Goal: Task Accomplishment & Management: Complete application form

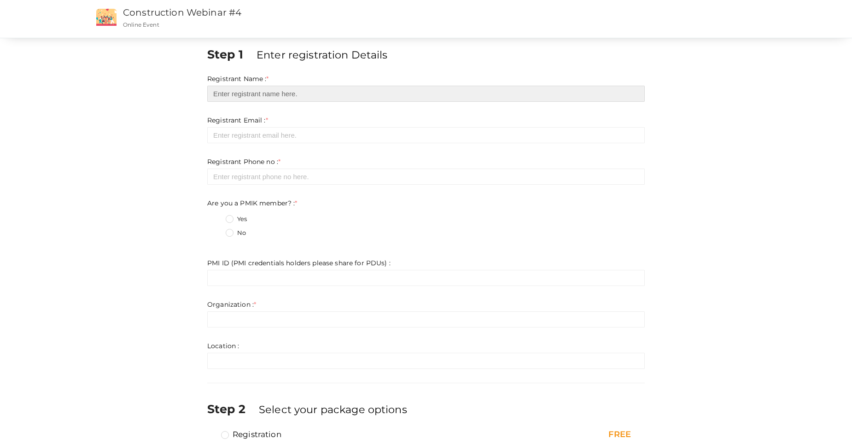
click at [267, 90] on input "text" at bounding box center [425, 94] width 437 height 16
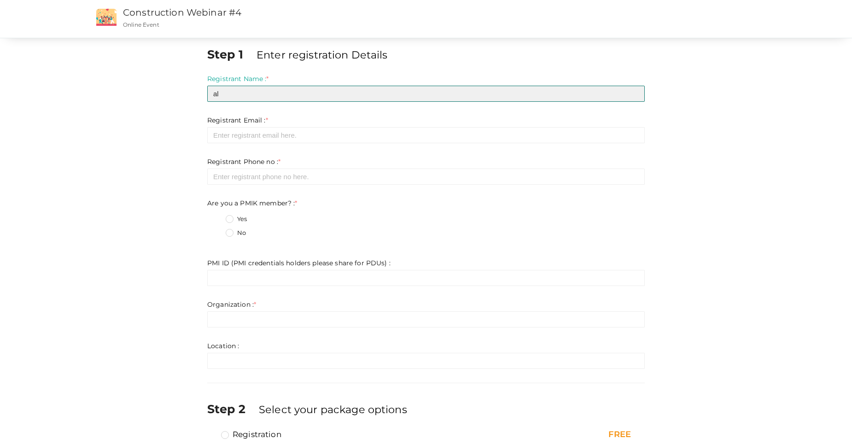
type input "a"
type input "[PERSON_NAME]"
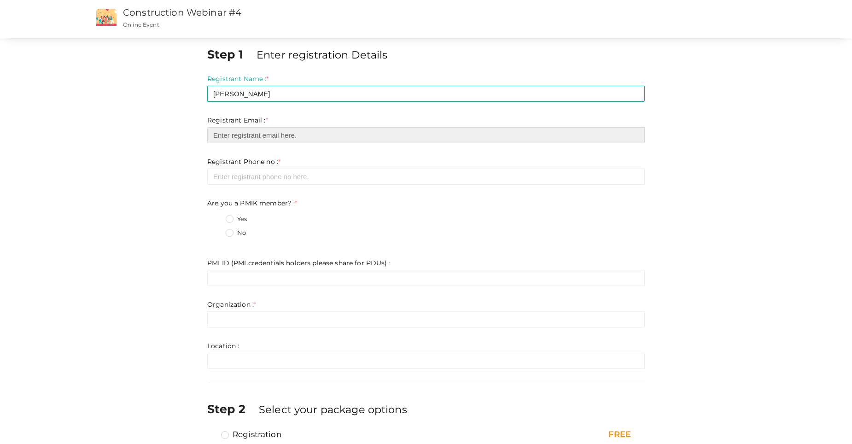
click at [270, 137] on input "email" at bounding box center [425, 135] width 437 height 16
paste input "16320"
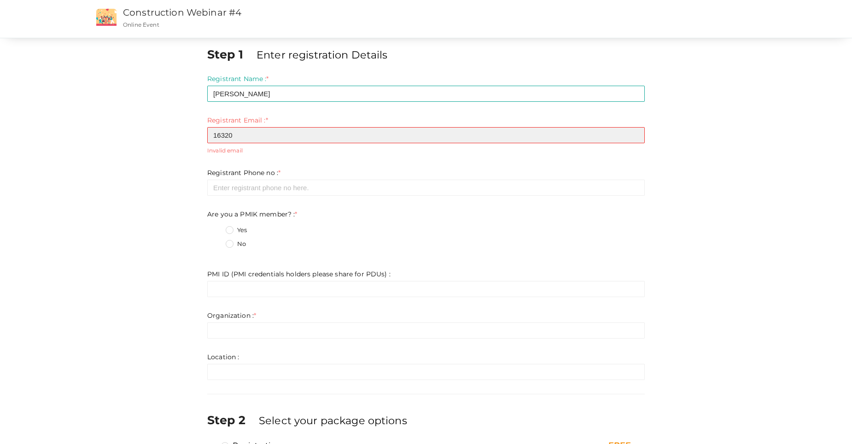
type input "16320"
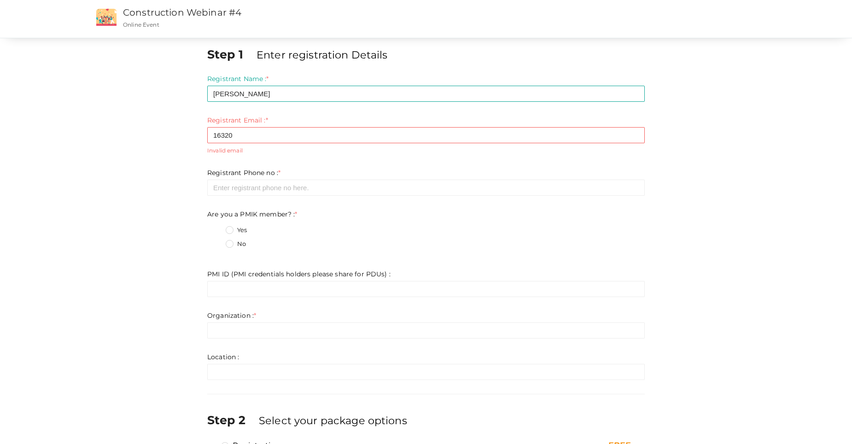
click at [344, 178] on div "Registrant Phone no : * Required. Invalid email Invalid phone number Invalid Fo…" at bounding box center [425, 182] width 437 height 28
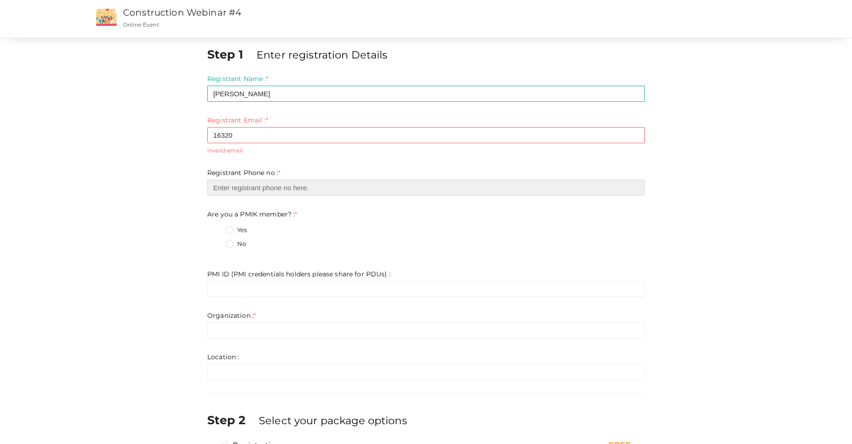
click at [345, 193] on input "number" at bounding box center [425, 188] width 437 height 16
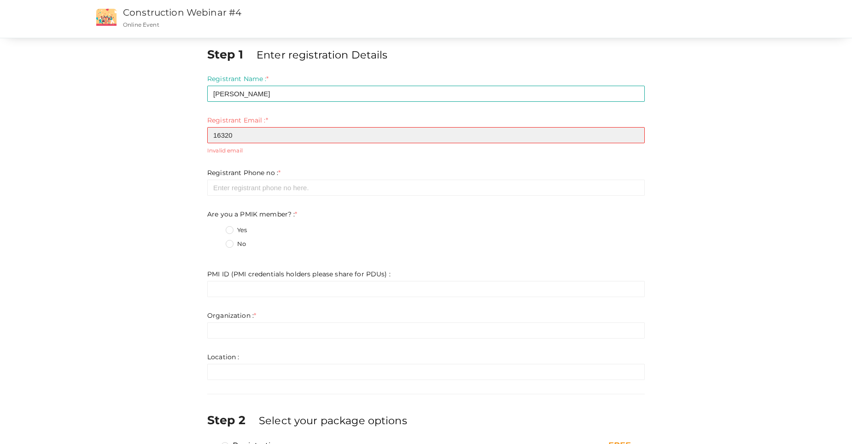
drag, startPoint x: 276, startPoint y: 138, endPoint x: 184, endPoint y: 138, distance: 91.6
click at [184, 138] on div "Step 1 Enter registration Details Registrant Name : * [PERSON_NAME] Required. I…" at bounding box center [426, 275] width 691 height 459
click at [286, 142] on input "email" at bounding box center [425, 135] width 437 height 16
paste input "[EMAIL_ADDRESS][DOMAIN_NAME]"
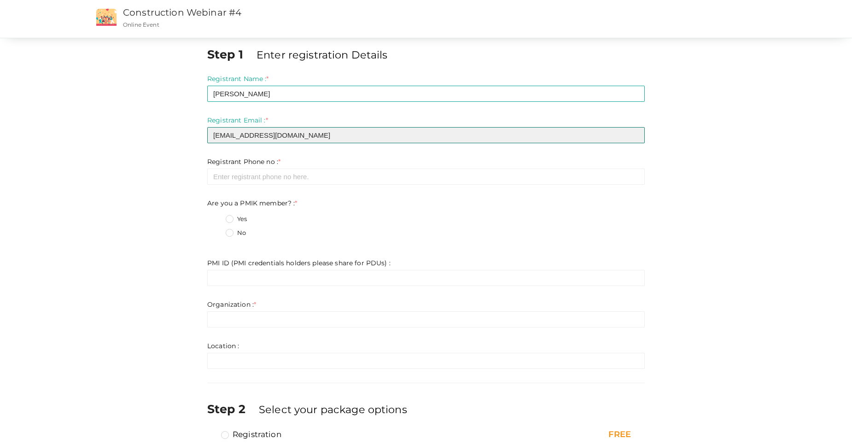
type input "[EMAIL_ADDRESS][DOMAIN_NAME]"
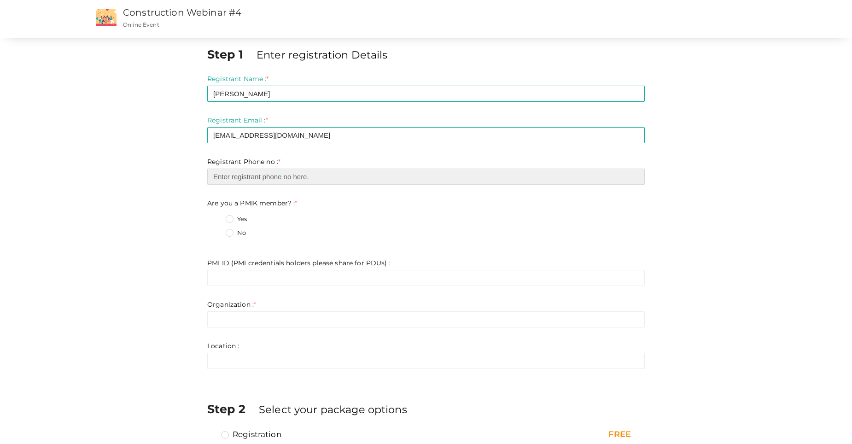
click at [257, 180] on input "number" at bounding box center [425, 176] width 437 height 16
type input "97455776199"
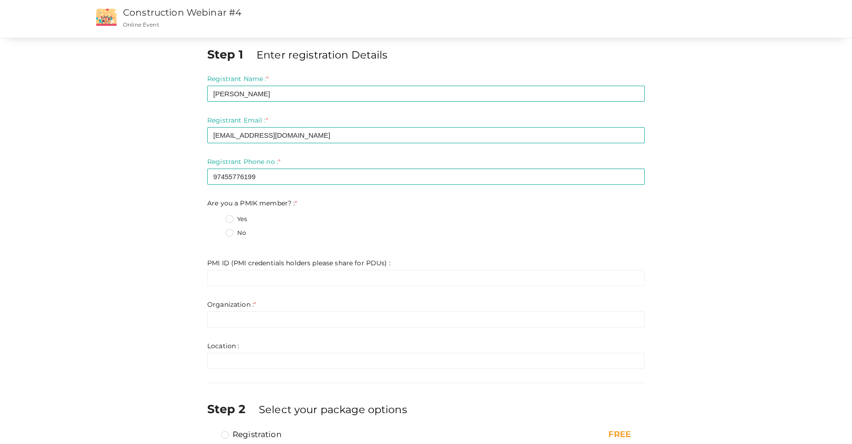
click at [228, 232] on label "No" at bounding box center [236, 232] width 20 height 9
click at [216, 230] on member\?\+1 "No" at bounding box center [216, 230] width 0 height 0
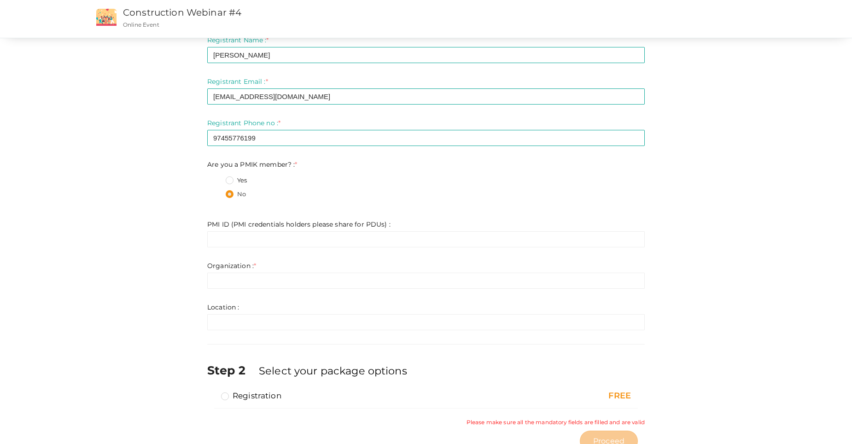
scroll to position [74, 0]
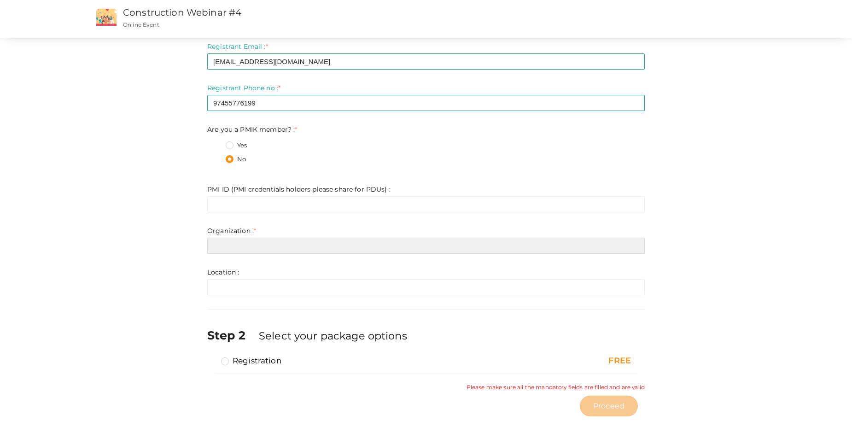
click at [264, 248] on input "text" at bounding box center [425, 246] width 437 height 16
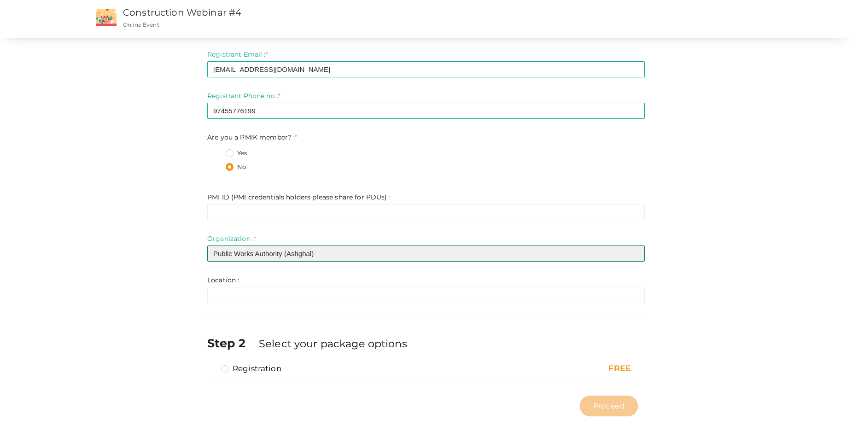
type input "Public Works Authority (Ashghal)"
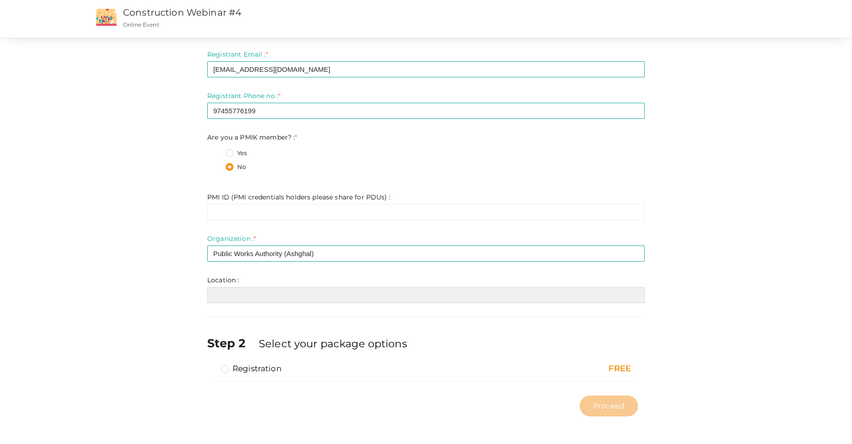
click at [271, 295] on input "text" at bounding box center [425, 295] width 437 height 16
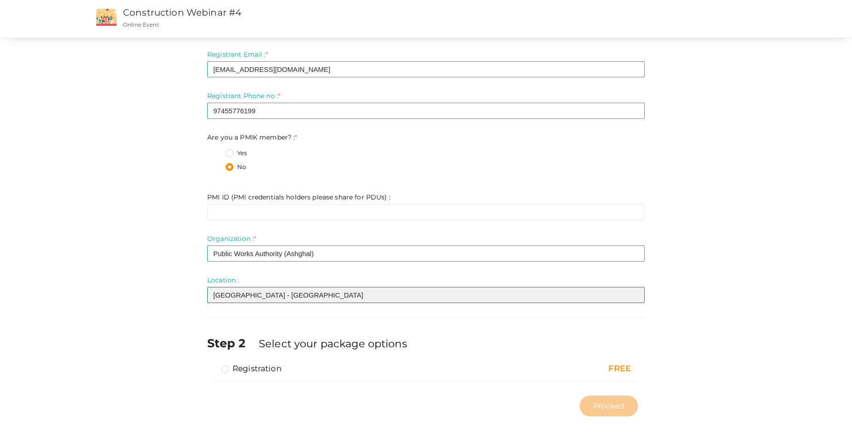
type input "[GEOGRAPHIC_DATA] - [GEOGRAPHIC_DATA]"
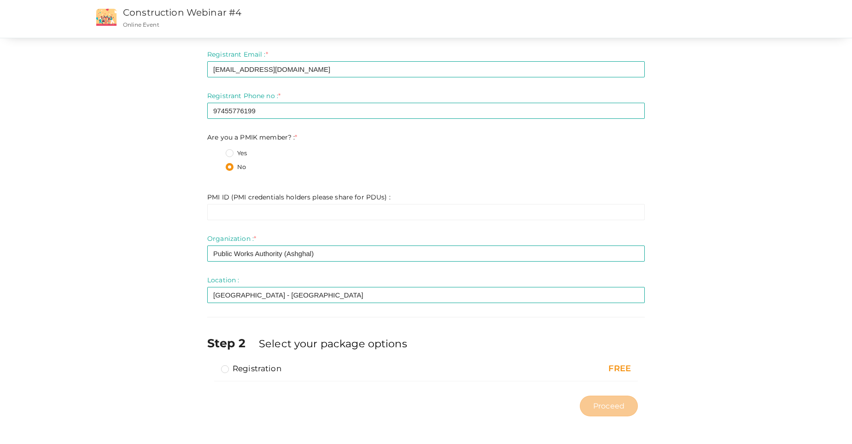
click at [222, 371] on label "Registration" at bounding box center [251, 368] width 60 height 11
click at [212, 365] on input "Registration" at bounding box center [212, 365] width 0 height 0
click at [612, 409] on span "Proceed" at bounding box center [608, 406] width 31 height 11
type input "N/A"
